Goal: Transaction & Acquisition: Book appointment/travel/reservation

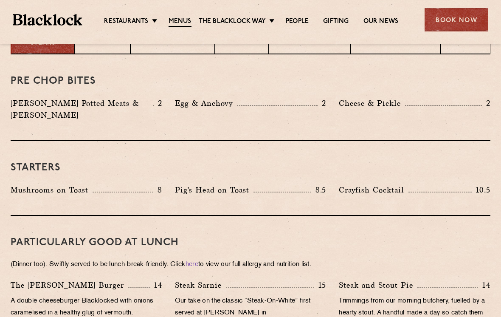
scroll to position [373, 0]
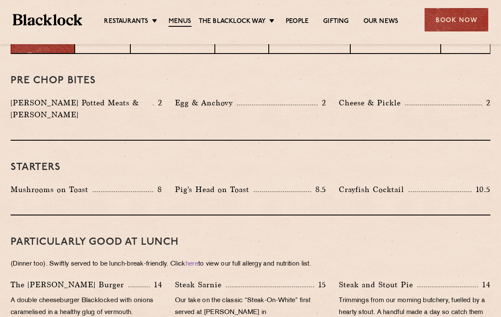
click at [0, 0] on link "Pre & Post Theatre" at bounding box center [0, 0] width 0 height 0
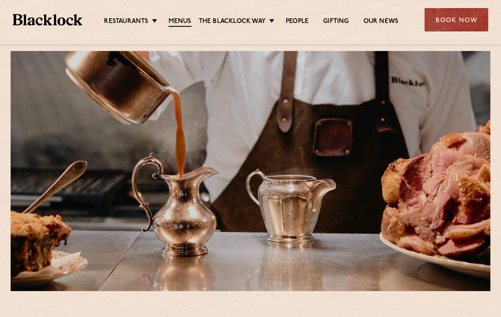
scroll to position [0, 0]
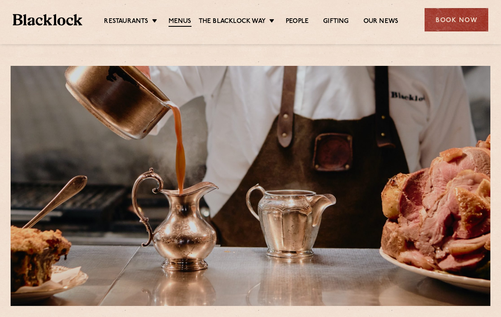
click at [456, 23] on div "Book Now" at bounding box center [457, 19] width 64 height 23
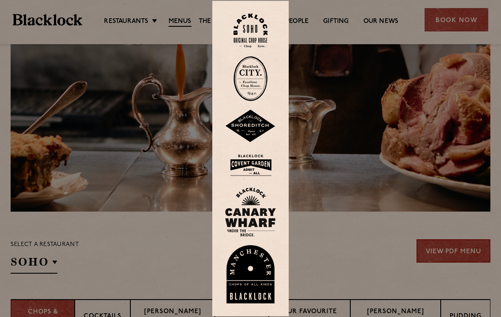
scroll to position [99, 0]
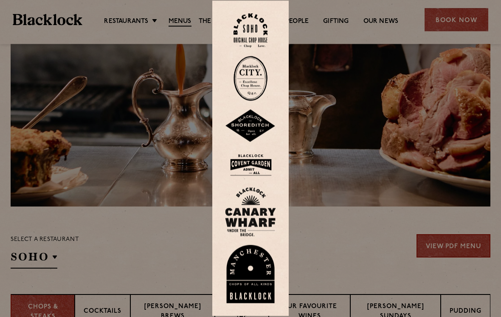
click at [261, 177] on img at bounding box center [250, 165] width 51 height 28
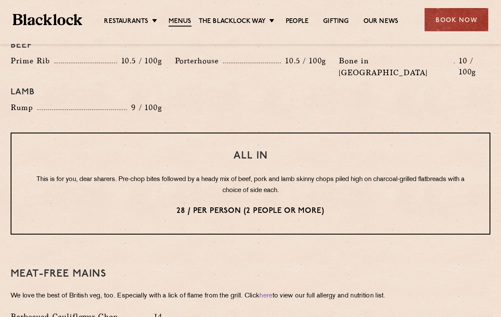
scroll to position [984, 0]
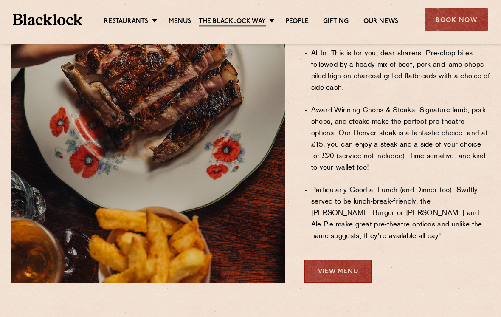
scroll to position [598, 0]
click at [329, 260] on link "View Menu" at bounding box center [339, 271] width 68 height 23
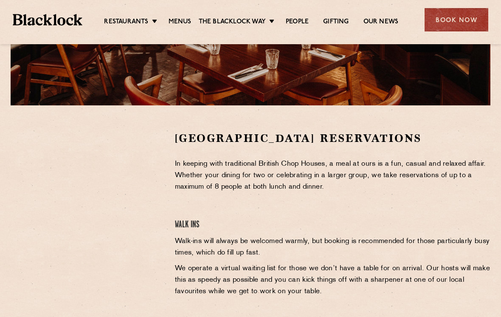
scroll to position [200, 0]
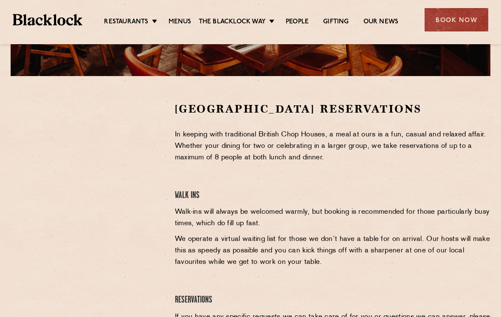
scroll to position [229, 0]
